Goal: Check status

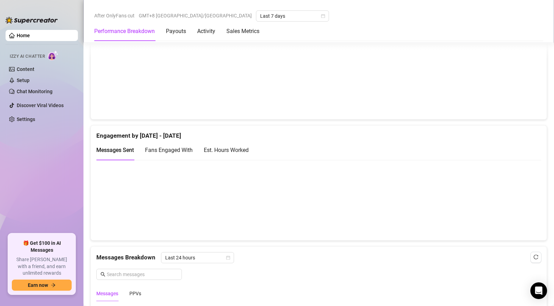
scroll to position [415, 0]
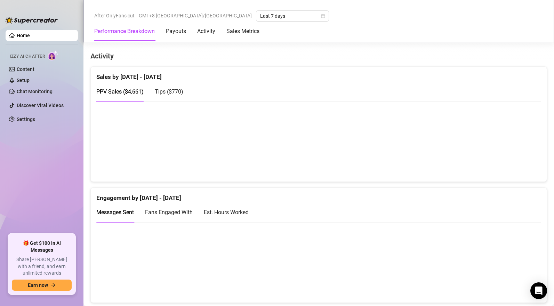
click at [169, 93] on span "Tips ( $770 )" at bounding box center [169, 91] width 29 height 7
click at [126, 94] on span "PPV Sales ( $4,661 )" at bounding box center [119, 91] width 47 height 7
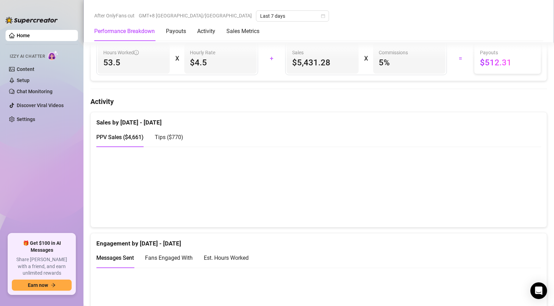
click at [180, 139] on span "Tips ( $770 )" at bounding box center [169, 137] width 29 height 7
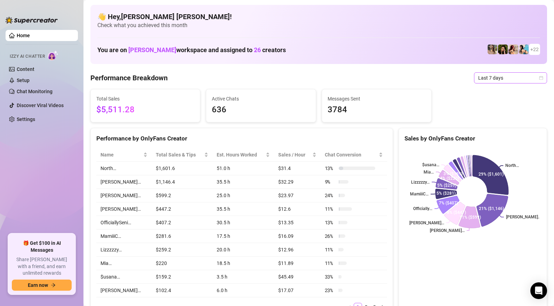
click at [479, 78] on span "Last 7 days" at bounding box center [510, 78] width 65 height 10
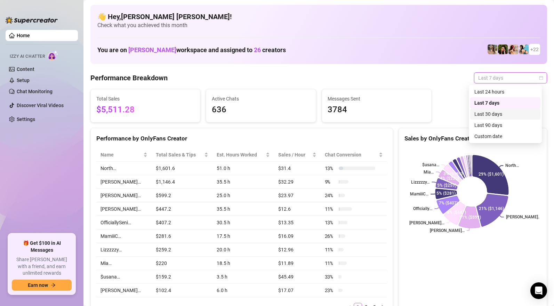
drag, startPoint x: 495, startPoint y: 114, endPoint x: 293, endPoint y: 96, distance: 202.9
click at [495, 113] on div "Last 30 days" at bounding box center [505, 114] width 62 height 8
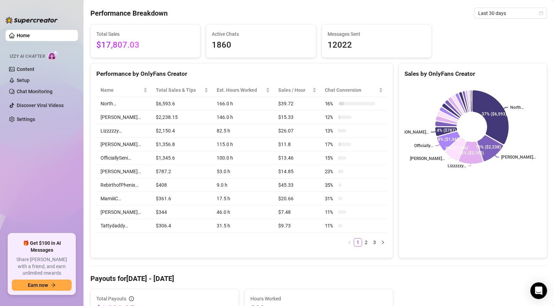
scroll to position [38, 0]
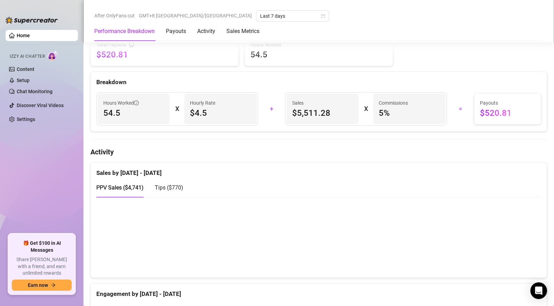
scroll to position [399, 0]
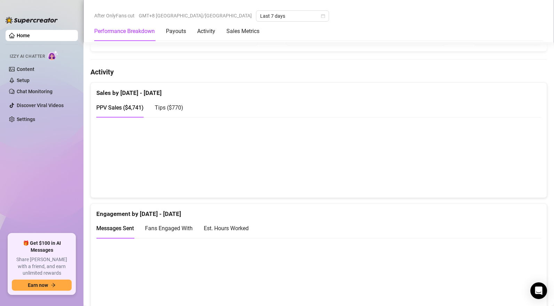
click at [174, 111] on span "Tips ( $770 )" at bounding box center [169, 107] width 29 height 7
click at [127, 107] on span "PPV Sales ( $4,741 )" at bounding box center [119, 107] width 47 height 7
